Goal: Find specific page/section: Find specific page/section

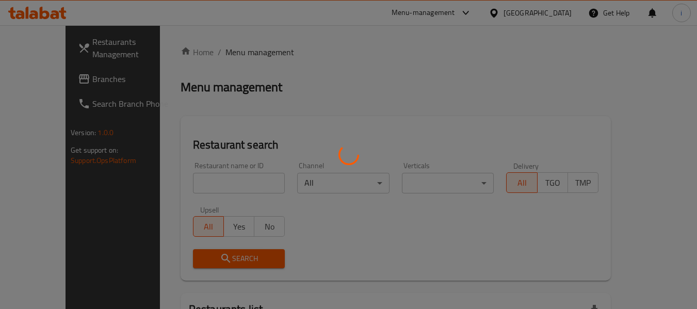
click at [561, 12] on div at bounding box center [348, 154] width 697 height 309
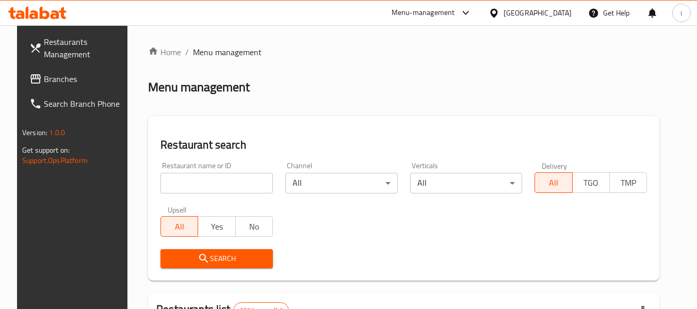
click at [455, 10] on div "Menu-management" at bounding box center [423, 13] width 63 height 12
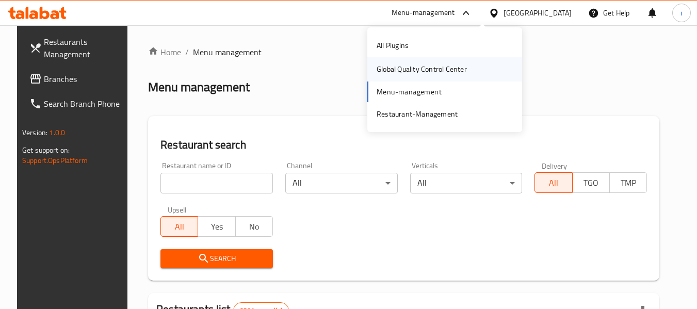
click at [423, 70] on div "Global Quality Control Center" at bounding box center [422, 68] width 90 height 11
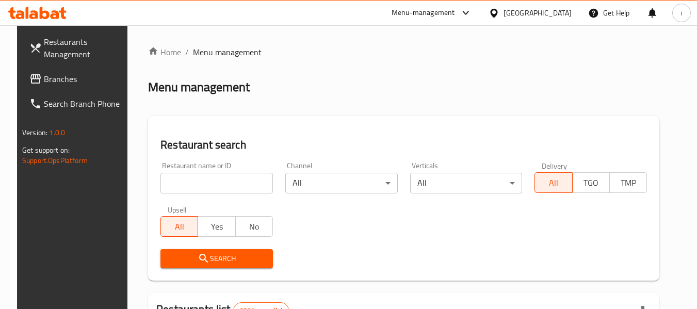
click at [52, 78] on span "Branches" at bounding box center [85, 79] width 82 height 12
